Goal: Task Accomplishment & Management: Manage account settings

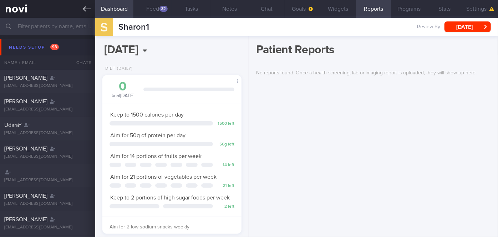
scroll to position [62, 125]
click at [91, 8] on link at bounding box center [47, 9] width 95 height 18
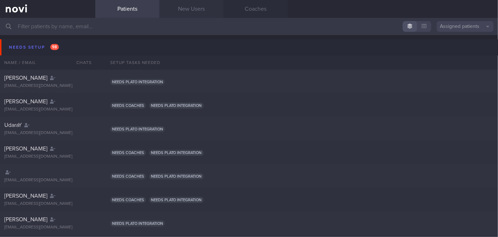
click at [178, 8] on link "New Users" at bounding box center [192, 9] width 64 height 18
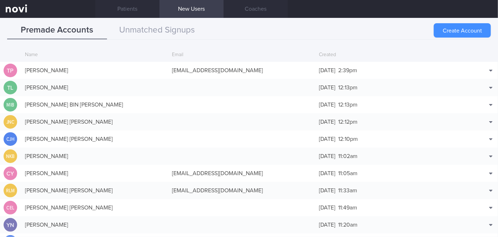
click at [463, 28] on button "Create Account" at bounding box center [462, 30] width 57 height 14
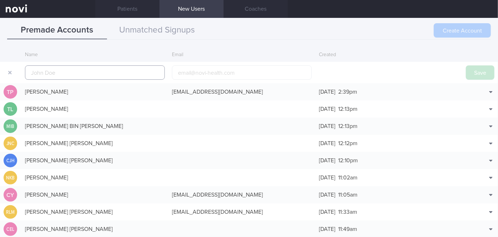
scroll to position [17, 0]
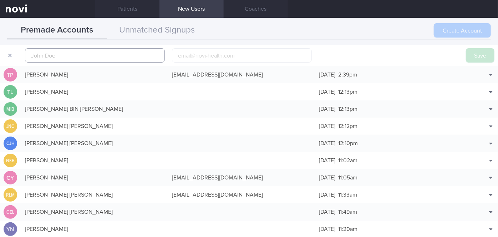
paste input "[PERSON_NAME] [PERSON_NAME]"
type input "[PERSON_NAME] [PERSON_NAME]"
click at [242, 57] on input "email" at bounding box center [242, 55] width 140 height 14
paste input "[EMAIL_ADDRESS][DOMAIN_NAME]"
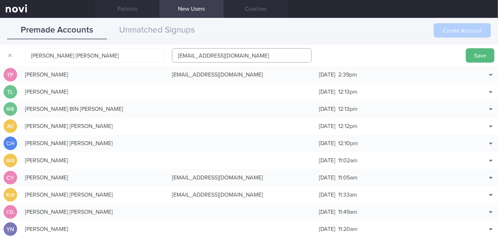
click at [202, 52] on input "[EMAIL_ADDRESS][DOMAIN_NAME]" at bounding box center [242, 55] width 140 height 14
type input "[EMAIL_ADDRESS][DOMAIN_NAME]"
click at [466, 59] on button "Save" at bounding box center [480, 55] width 29 height 14
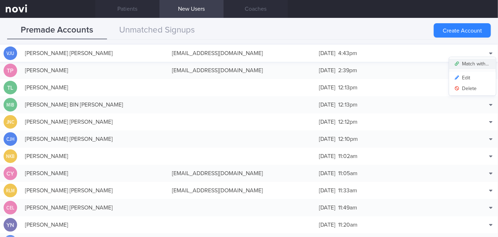
click at [470, 67] on button "Match with..." at bounding box center [472, 64] width 47 height 11
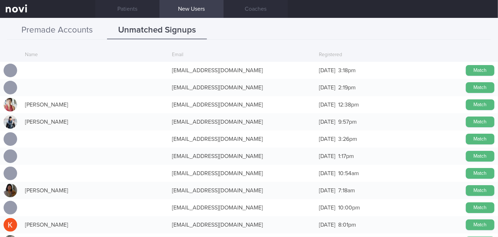
click at [57, 35] on button "Premade Accounts" at bounding box center [57, 30] width 100 height 18
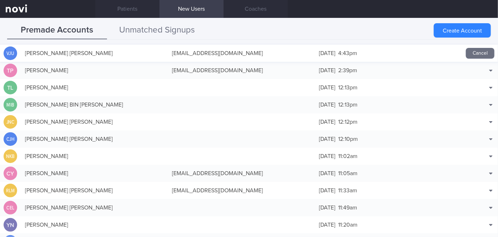
click at [155, 31] on button "Unmatched Signups" at bounding box center [157, 30] width 100 height 18
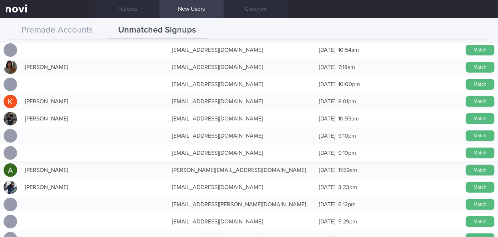
scroll to position [130, 0]
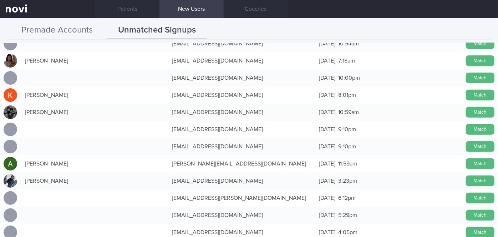
click at [81, 24] on button "Premade Accounts" at bounding box center [57, 30] width 100 height 18
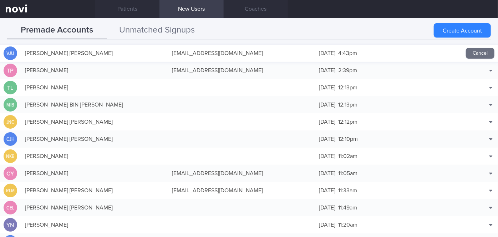
click at [155, 34] on button "Unmatched Signups" at bounding box center [157, 30] width 100 height 18
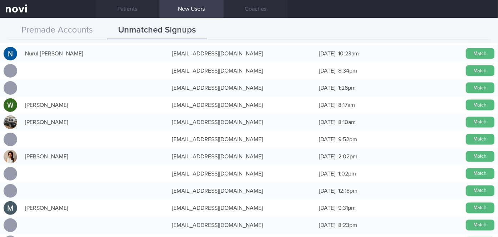
scroll to position [584, 0]
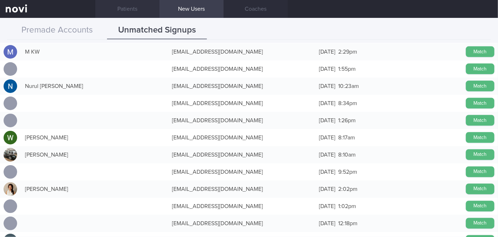
click at [122, 7] on link "Patients" at bounding box center [127, 9] width 64 height 18
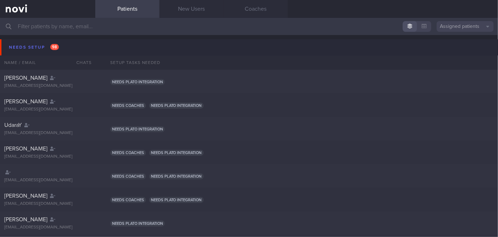
click at [454, 25] on button "Assigned patients" at bounding box center [465, 26] width 57 height 11
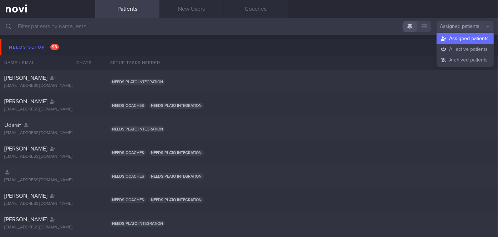
click at [458, 48] on button "All active patients" at bounding box center [465, 49] width 57 height 11
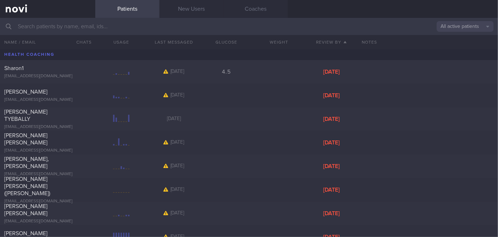
click at [82, 26] on input "text" at bounding box center [249, 26] width 498 height 17
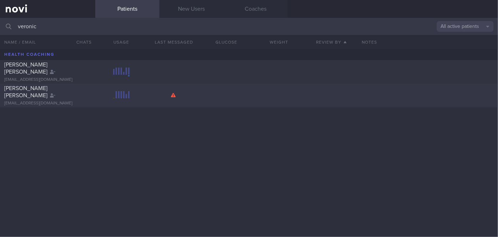
click at [69, 98] on div "[PERSON_NAME] [PERSON_NAME]" at bounding box center [46, 92] width 85 height 14
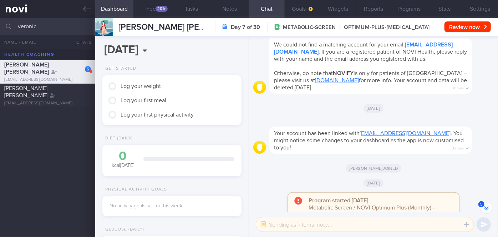
scroll to position [-157, 0]
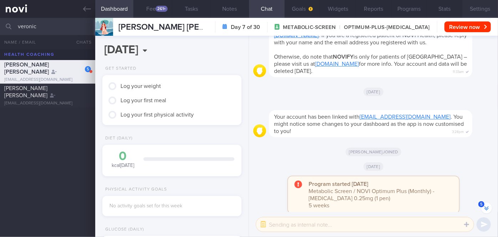
click at [487, 5] on button "Settings" at bounding box center [481, 9] width 36 height 18
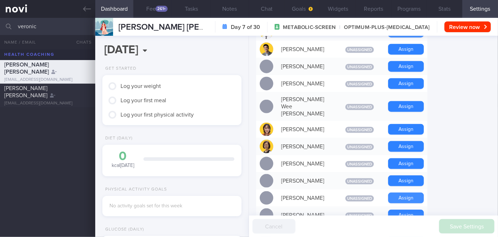
scroll to position [551, 0]
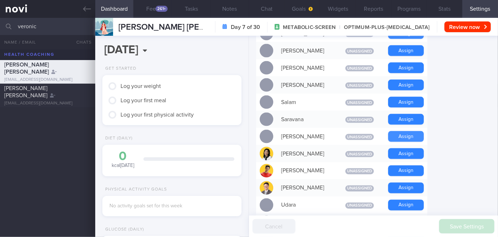
click at [409, 131] on button "Assign" at bounding box center [406, 136] width 36 height 11
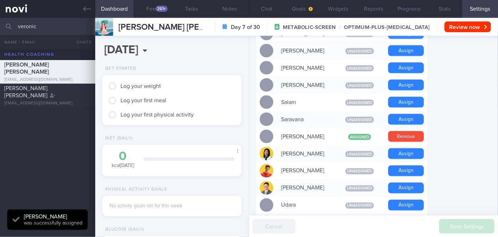
scroll to position [62, 125]
click at [268, 3] on button "Chat" at bounding box center [267, 9] width 36 height 18
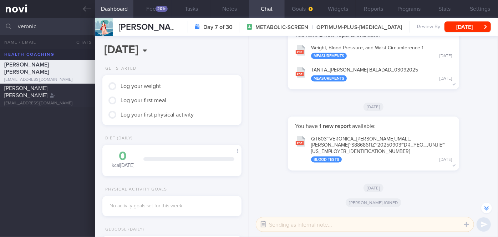
click at [263, 223] on button "button" at bounding box center [263, 224] width 13 height 13
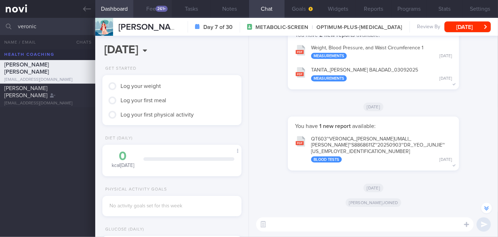
click at [160, 15] on button "Feed 261+" at bounding box center [152, 9] width 39 height 18
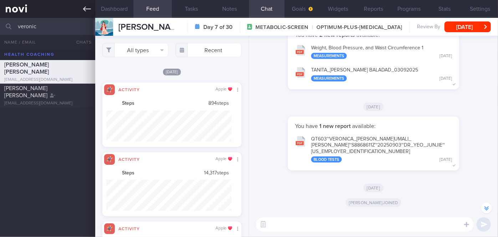
click at [87, 9] on icon at bounding box center [87, 8] width 8 height 5
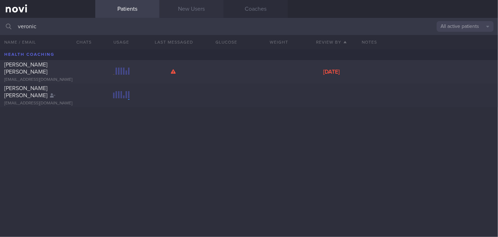
click at [191, 13] on link "New Users" at bounding box center [192, 9] width 64 height 18
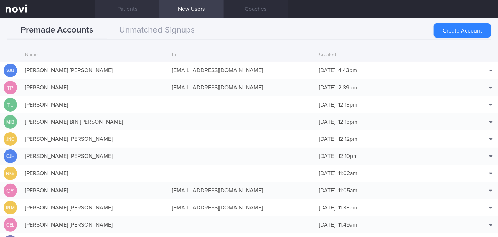
click at [140, 5] on link "Patients" at bounding box center [127, 9] width 64 height 18
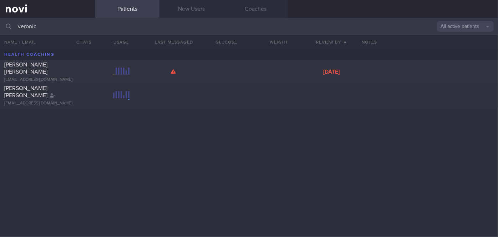
click at [455, 31] on button "All active patients" at bounding box center [465, 26] width 57 height 11
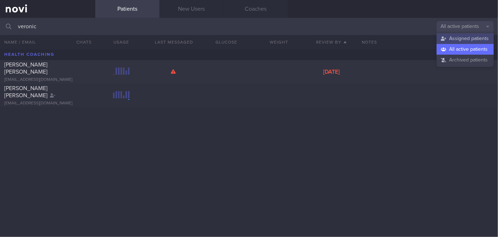
click at [455, 41] on button "Assigned patients" at bounding box center [465, 38] width 57 height 11
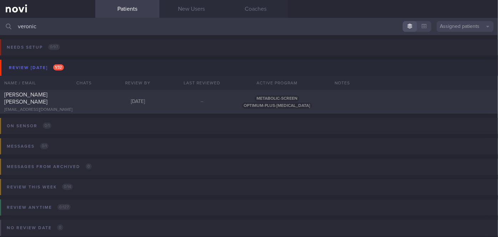
click at [85, 26] on input "veronic" at bounding box center [249, 26] width 498 height 17
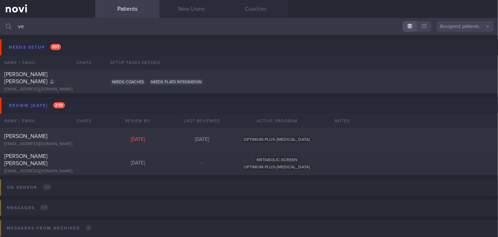
type input "v"
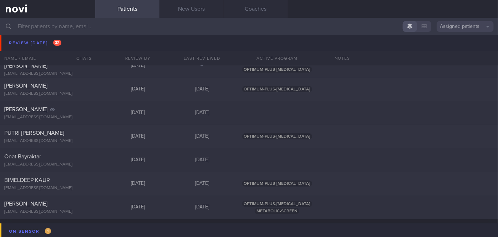
scroll to position [2920, 0]
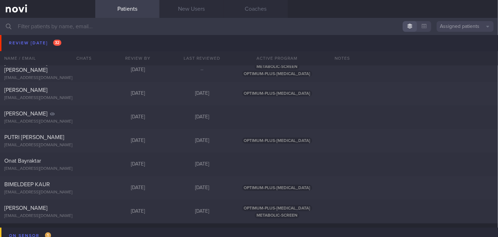
click at [90, 113] on div "[PERSON_NAME] [EMAIL_ADDRESS][DOMAIN_NAME]" at bounding box center [47, 117] width 95 height 14
select select "8"
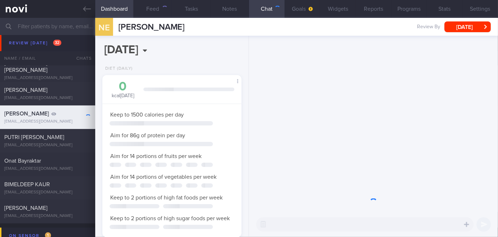
scroll to position [71, 122]
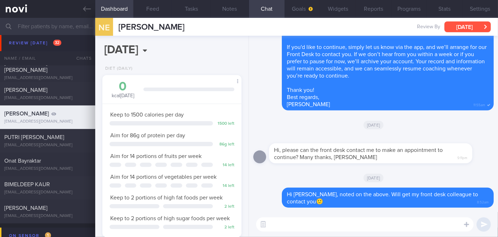
click at [476, 29] on button "[DATE]" at bounding box center [468, 26] width 46 height 11
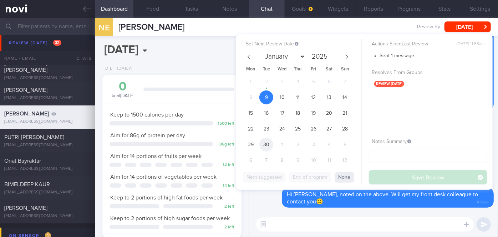
click at [266, 139] on span "30" at bounding box center [266, 144] width 14 height 14
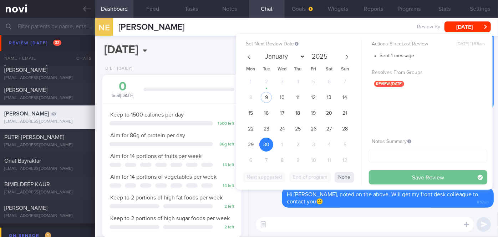
click at [392, 173] on button "Save Review" at bounding box center [428, 177] width 118 height 14
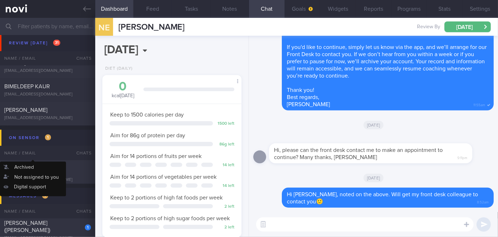
scroll to position [3124, 0]
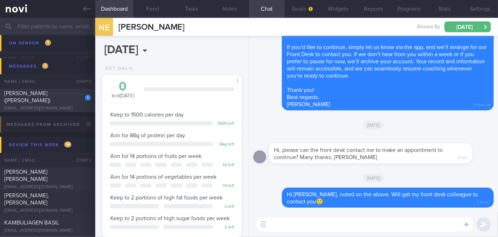
click at [70, 106] on div "[EMAIL_ADDRESS][DOMAIN_NAME]" at bounding box center [47, 108] width 87 height 5
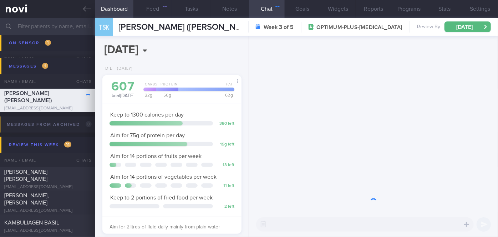
scroll to position [71, 122]
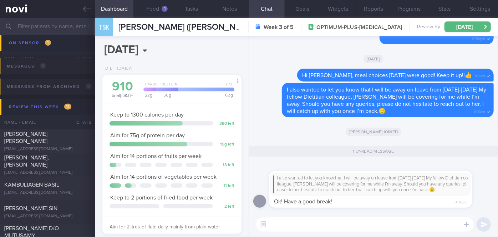
click at [295, 222] on textarea at bounding box center [365, 224] width 218 height 14
type textarea "Thank you, [PERSON_NAME]!"
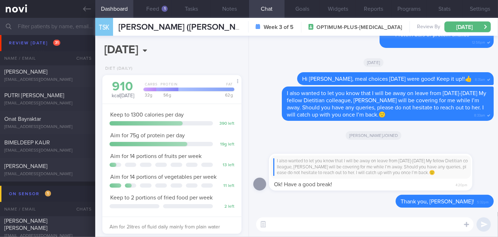
scroll to position [2929, 0]
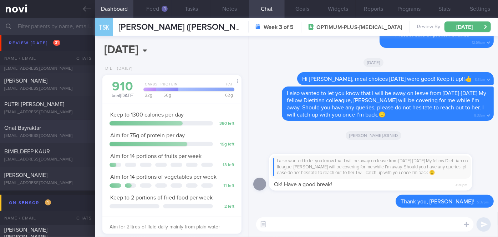
click at [27, 132] on div "Onat Bayraktar [EMAIL_ADDRESS][DOMAIN_NAME]" at bounding box center [47, 131] width 95 height 14
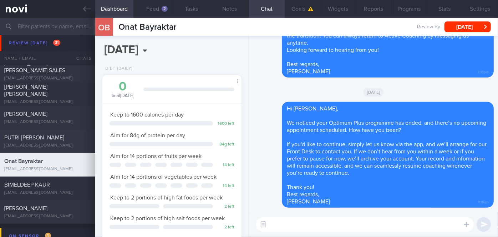
scroll to position [2897, 0]
click at [57, 135] on span "PUTRI [PERSON_NAME]" at bounding box center [34, 137] width 60 height 6
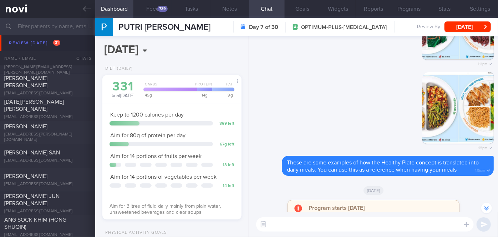
scroll to position [2670, 0]
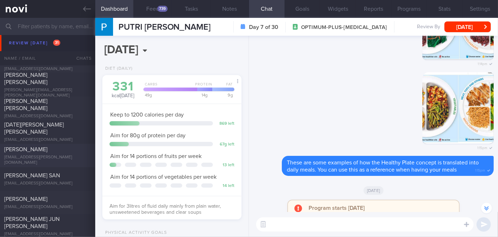
click at [50, 151] on div "[PERSON_NAME]" at bounding box center [46, 149] width 85 height 7
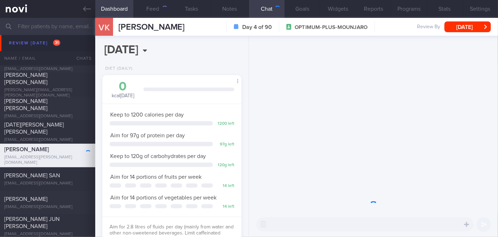
scroll to position [71, 122]
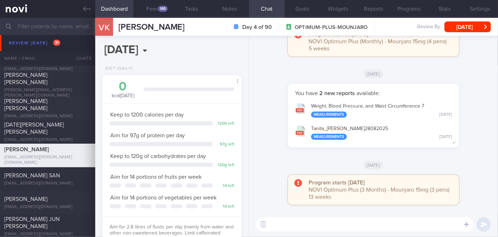
click at [301, 226] on textarea at bounding box center [365, 224] width 218 height 14
